Goal: Task Accomplishment & Management: Manage account settings

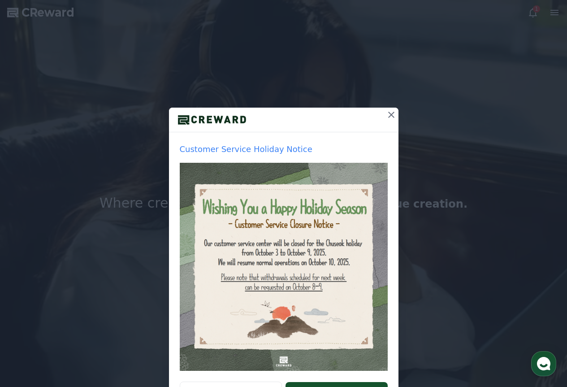
click at [388, 112] on icon at bounding box center [391, 115] width 6 height 6
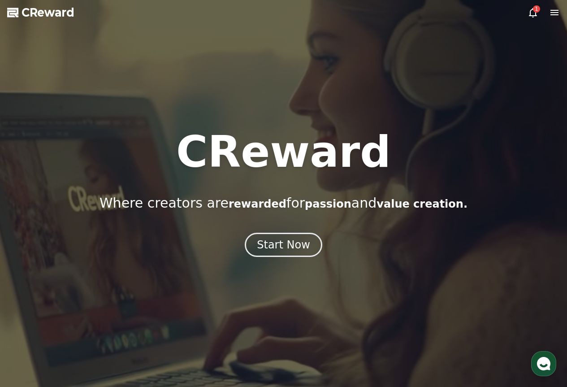
click at [531, 9] on icon at bounding box center [532, 12] width 11 height 11
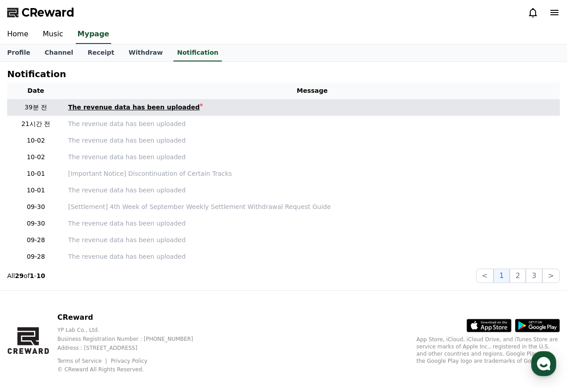
click at [176, 111] on div "The revenue data has been uploaded" at bounding box center [134, 107] width 132 height 9
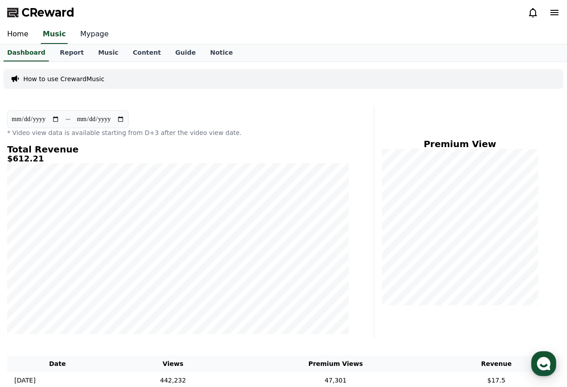
click at [83, 29] on link "Mypage" at bounding box center [94, 34] width 43 height 19
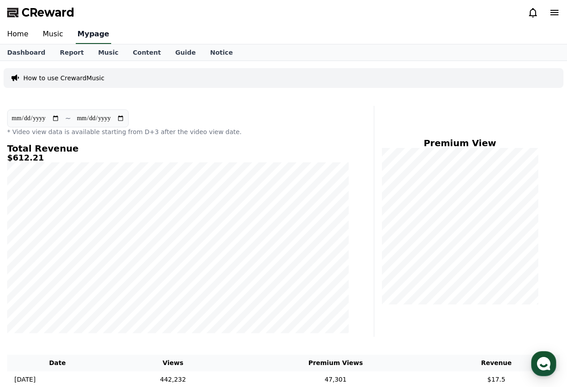
select select "**********"
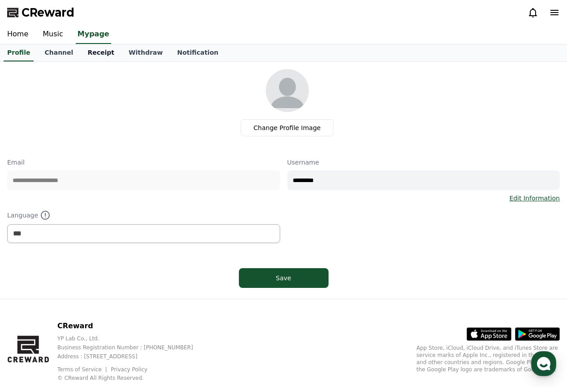
click at [101, 52] on link "Receipt" at bounding box center [100, 52] width 41 height 17
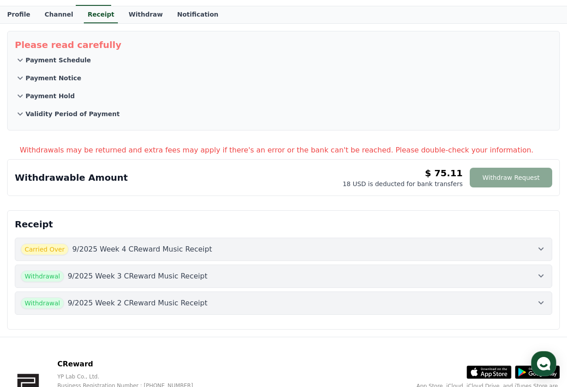
scroll to position [99, 0]
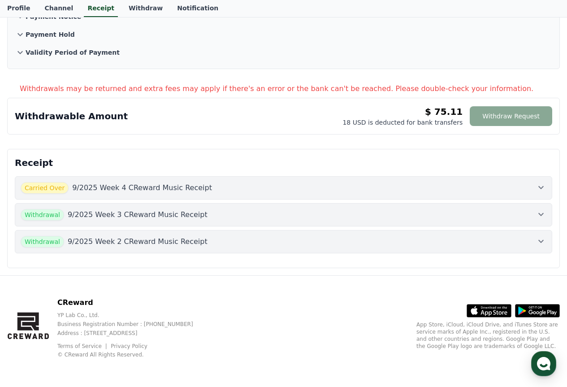
click at [363, 120] on div "Withdrawable Amount $ 75.11 18 USD is deducted for bank transfers Withdraw Requ…" at bounding box center [283, 115] width 537 height 21
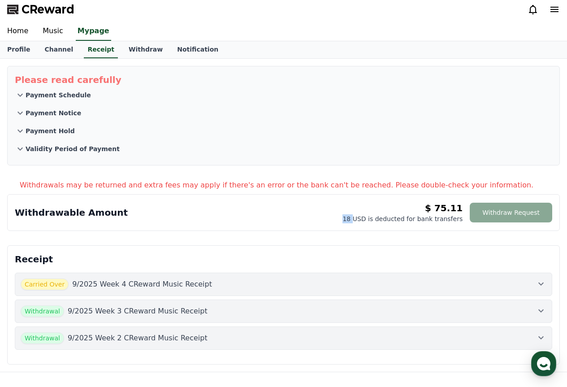
scroll to position [0, 0]
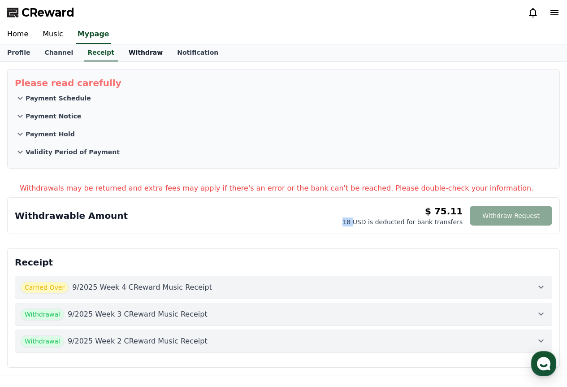
click at [140, 55] on link "Withdraw" at bounding box center [145, 52] width 48 height 17
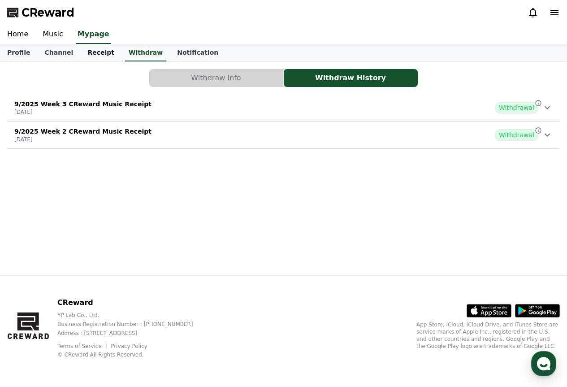
click at [105, 53] on link "Receipt" at bounding box center [100, 52] width 41 height 17
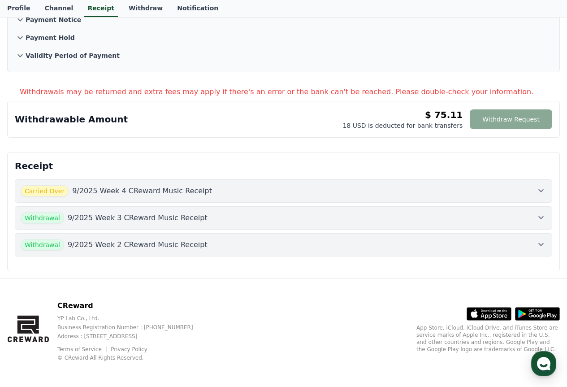
scroll to position [99, 0]
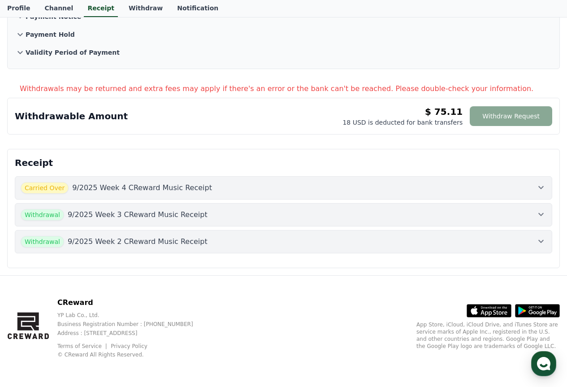
click at [188, 187] on p "9/2025 Week 4 CReward Music Receipt" at bounding box center [142, 187] width 140 height 11
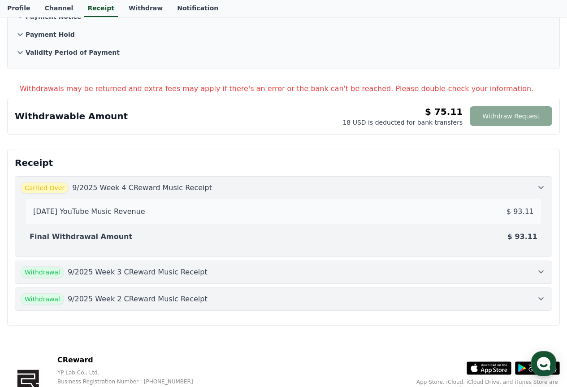
click at [285, 186] on div "Carried Over 9/2025 Week 4 CReward Music Receipt" at bounding box center [283, 188] width 525 height 12
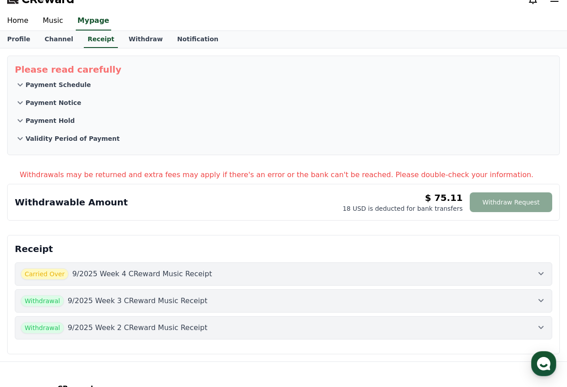
scroll to position [0, 0]
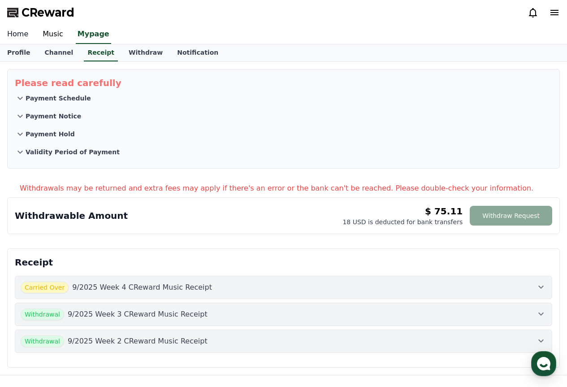
click at [14, 37] on link "Home" at bounding box center [17, 34] width 35 height 19
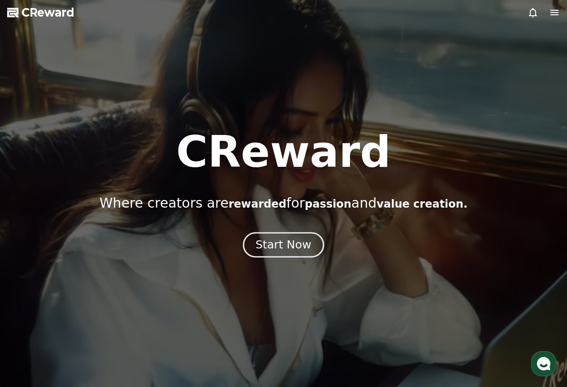
click at [280, 241] on div "Start Now" at bounding box center [283, 244] width 56 height 15
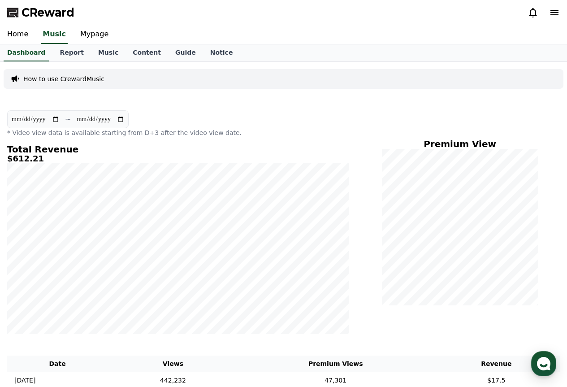
click at [555, 8] on icon at bounding box center [554, 12] width 11 height 11
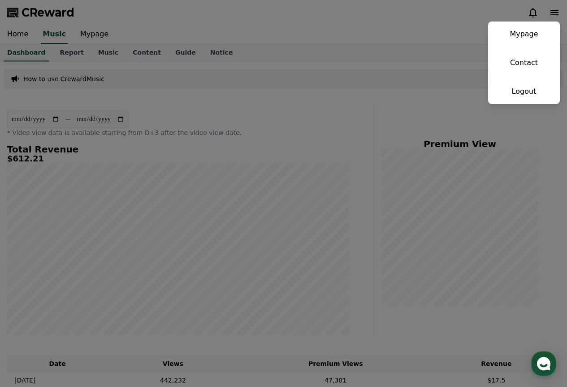
click at [62, 18] on button "close" at bounding box center [283, 193] width 567 height 387
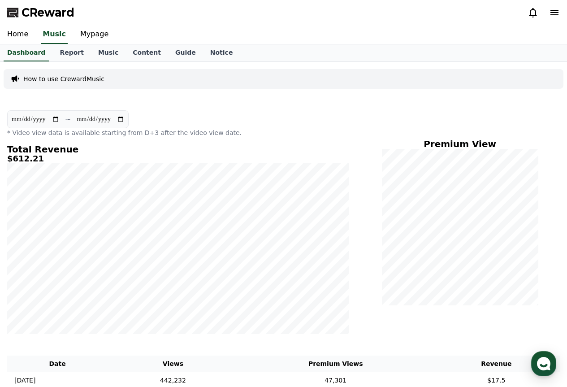
click at [62, 17] on span "CReward" at bounding box center [47, 12] width 53 height 14
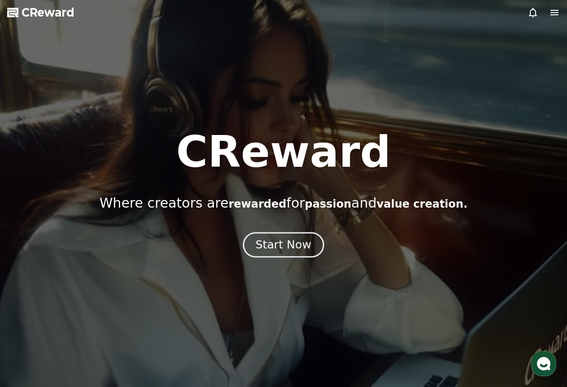
click at [291, 246] on div "Start Now" at bounding box center [283, 244] width 56 height 15
